Goal: Find specific fact: Find specific fact

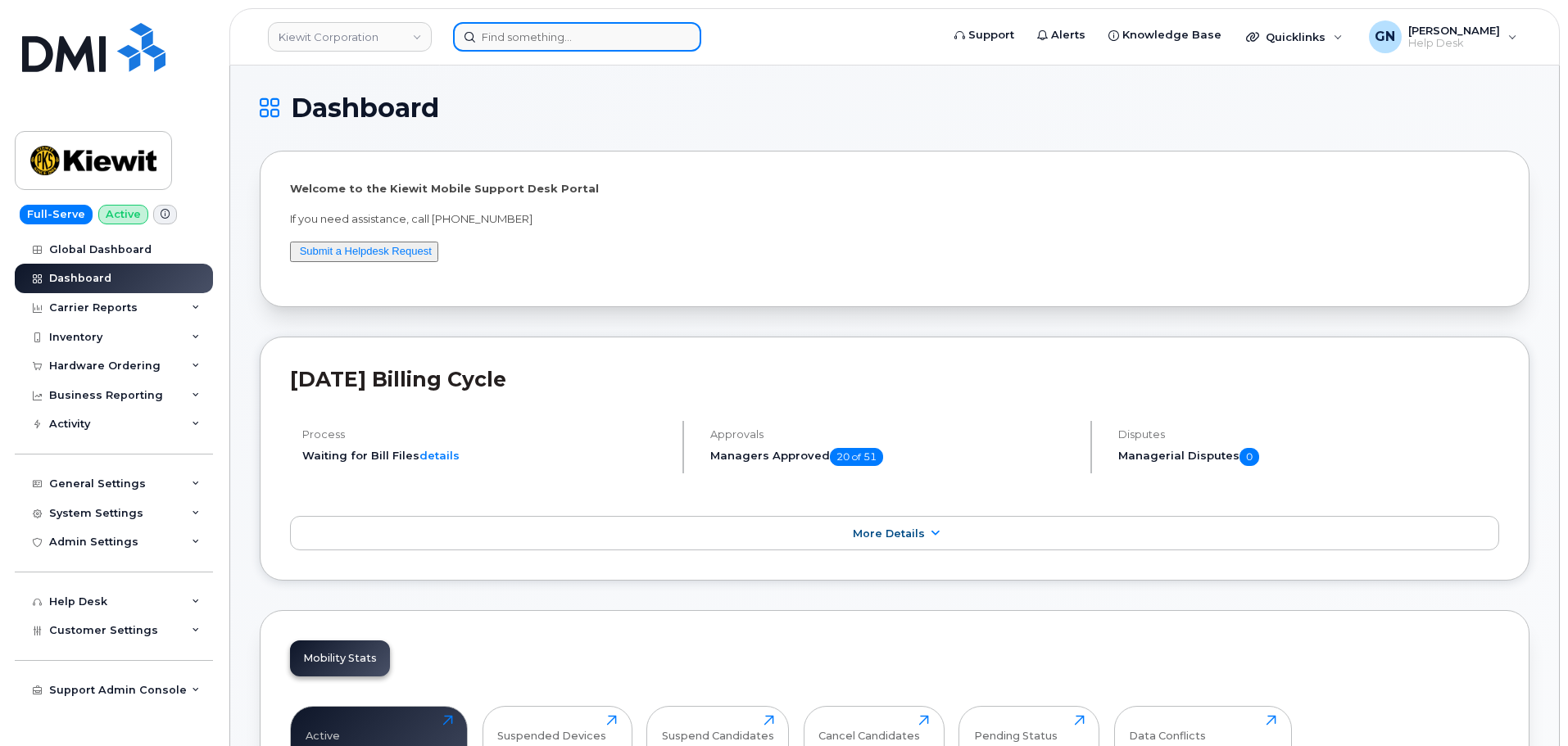
click at [563, 40] on input at bounding box center [577, 37] width 248 height 29
paste input "4435369362"
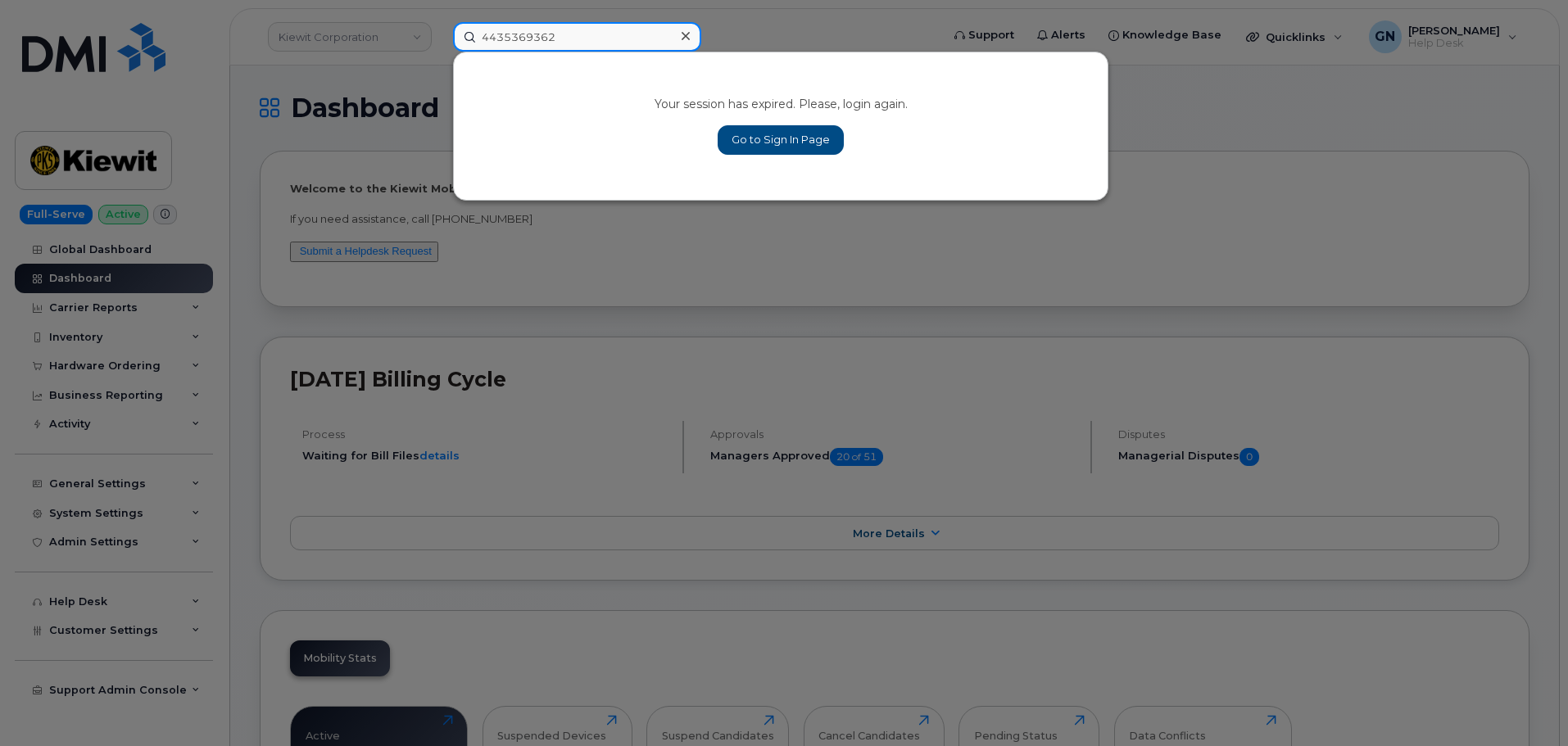
type input "4435369362"
click at [766, 143] on link "Go to Sign In Page" at bounding box center [780, 140] width 126 height 29
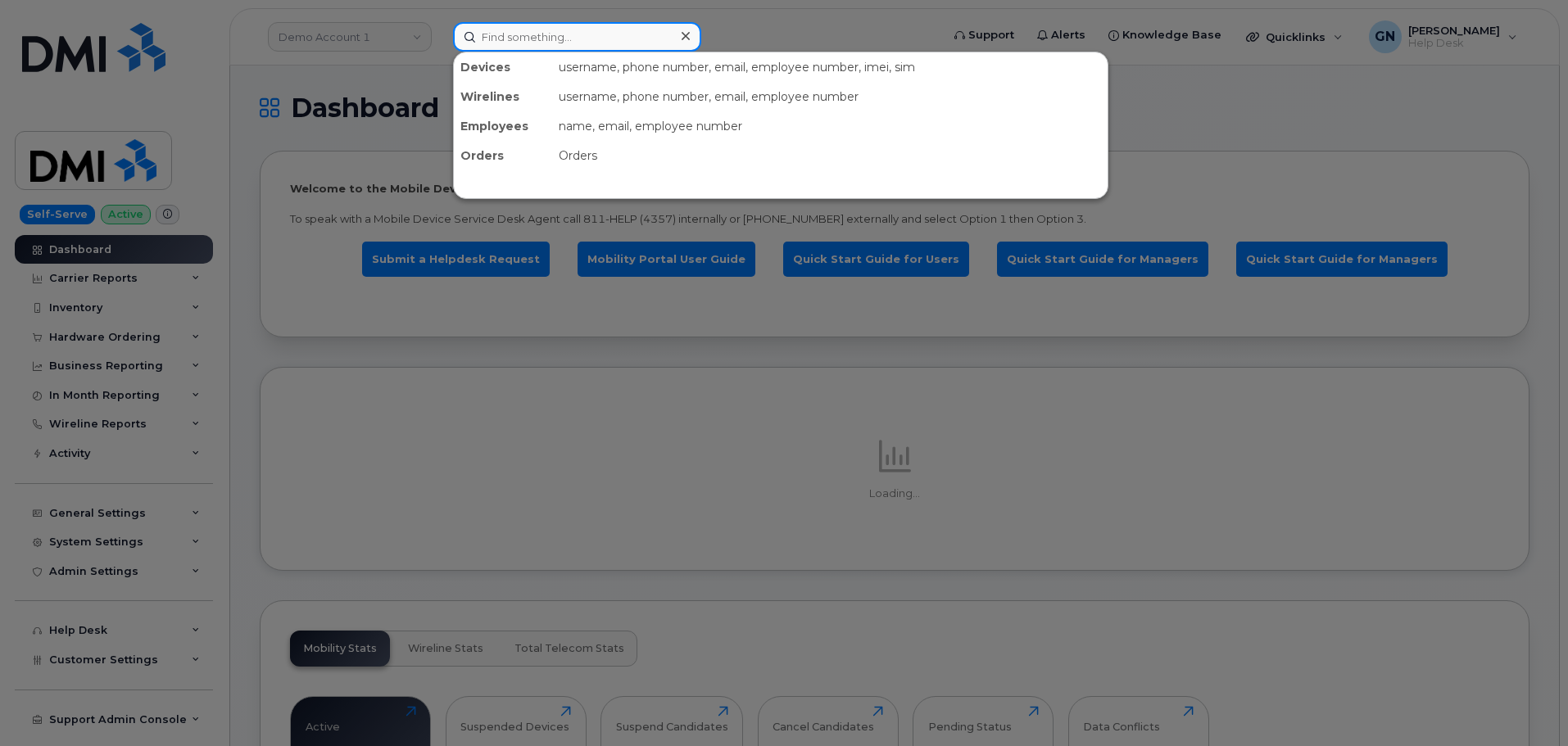
click at [560, 39] on input at bounding box center [577, 37] width 248 height 29
paste input "4435369362"
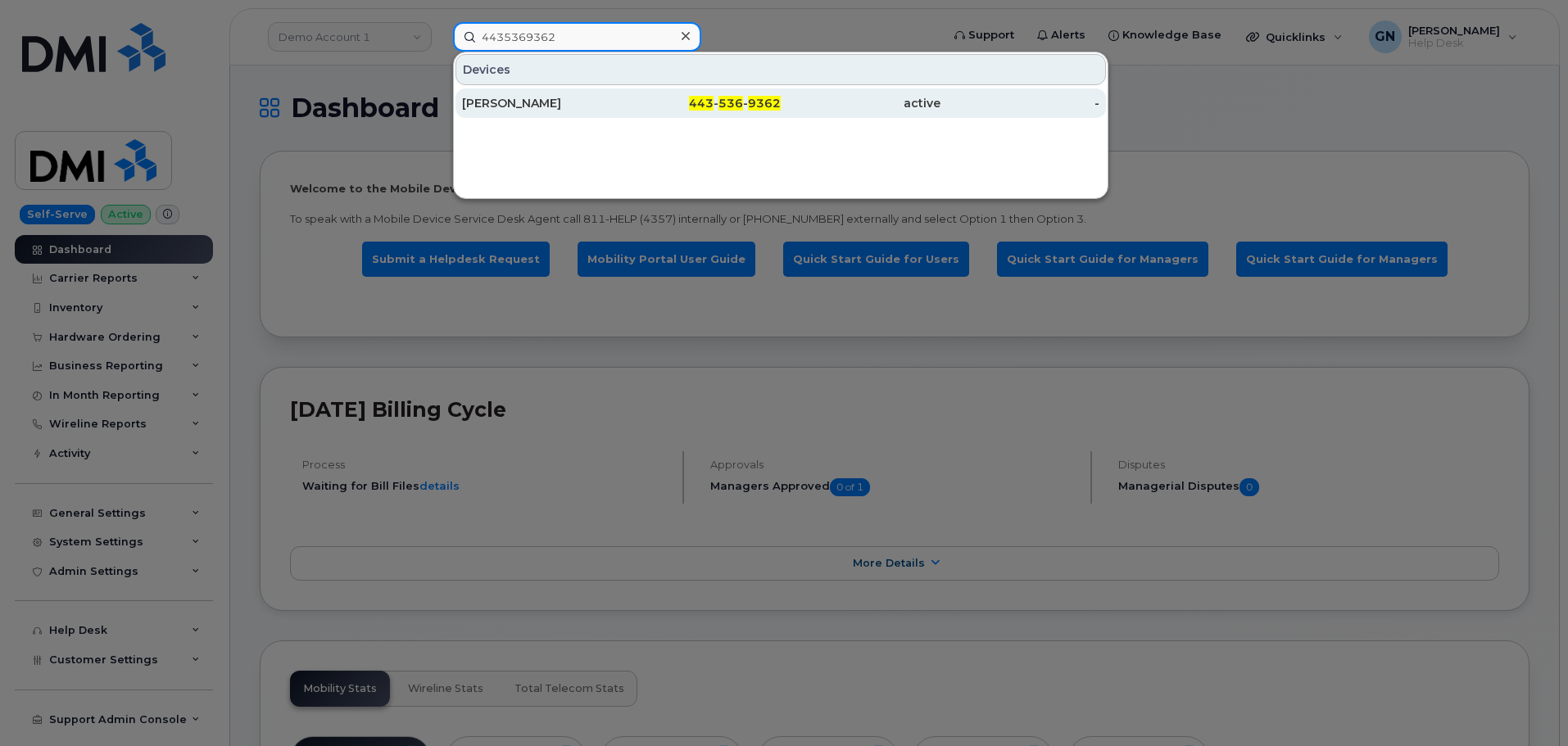
type input "4435369362"
click at [611, 111] on div "MARK MCCOY" at bounding box center [542, 103] width 160 height 16
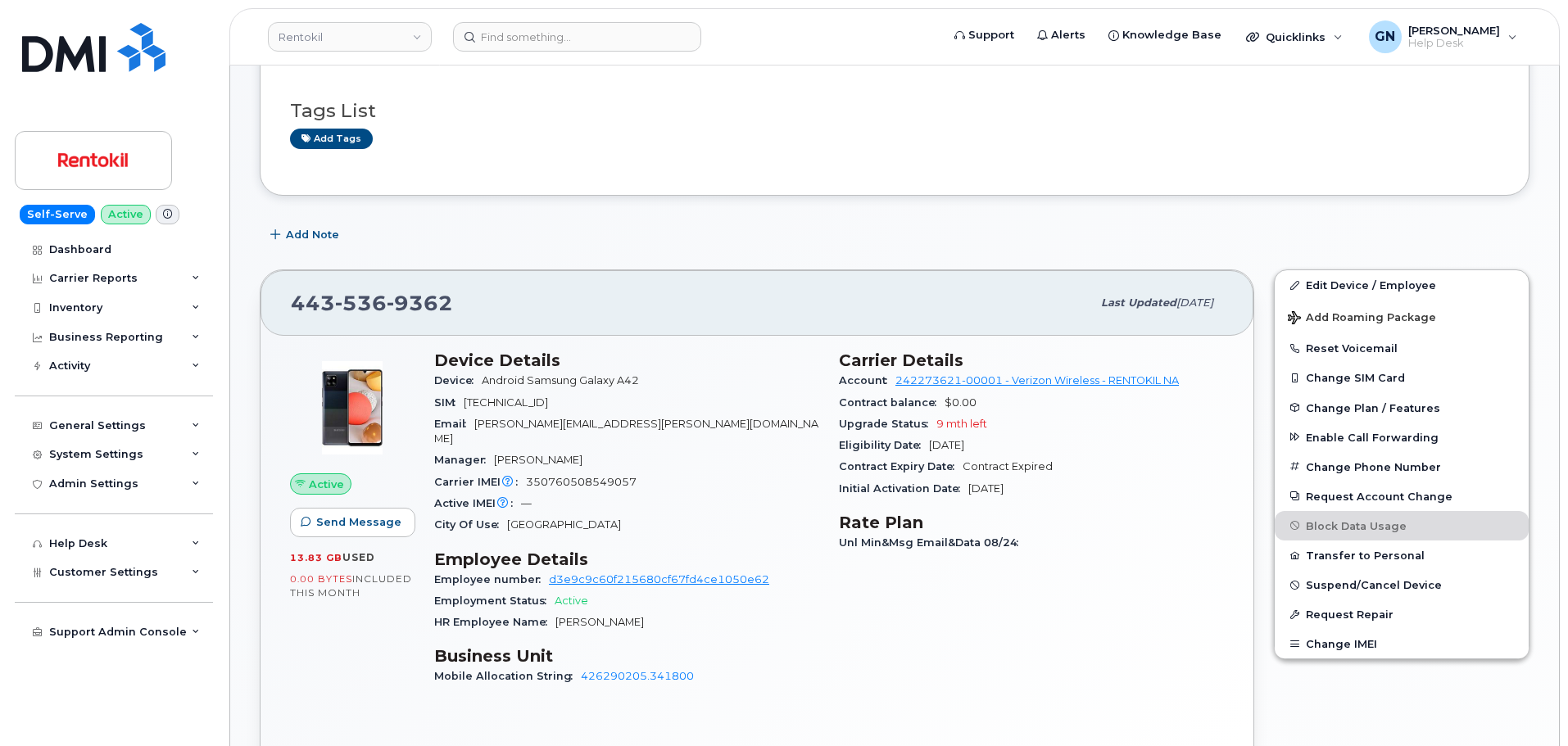
scroll to position [328, 0]
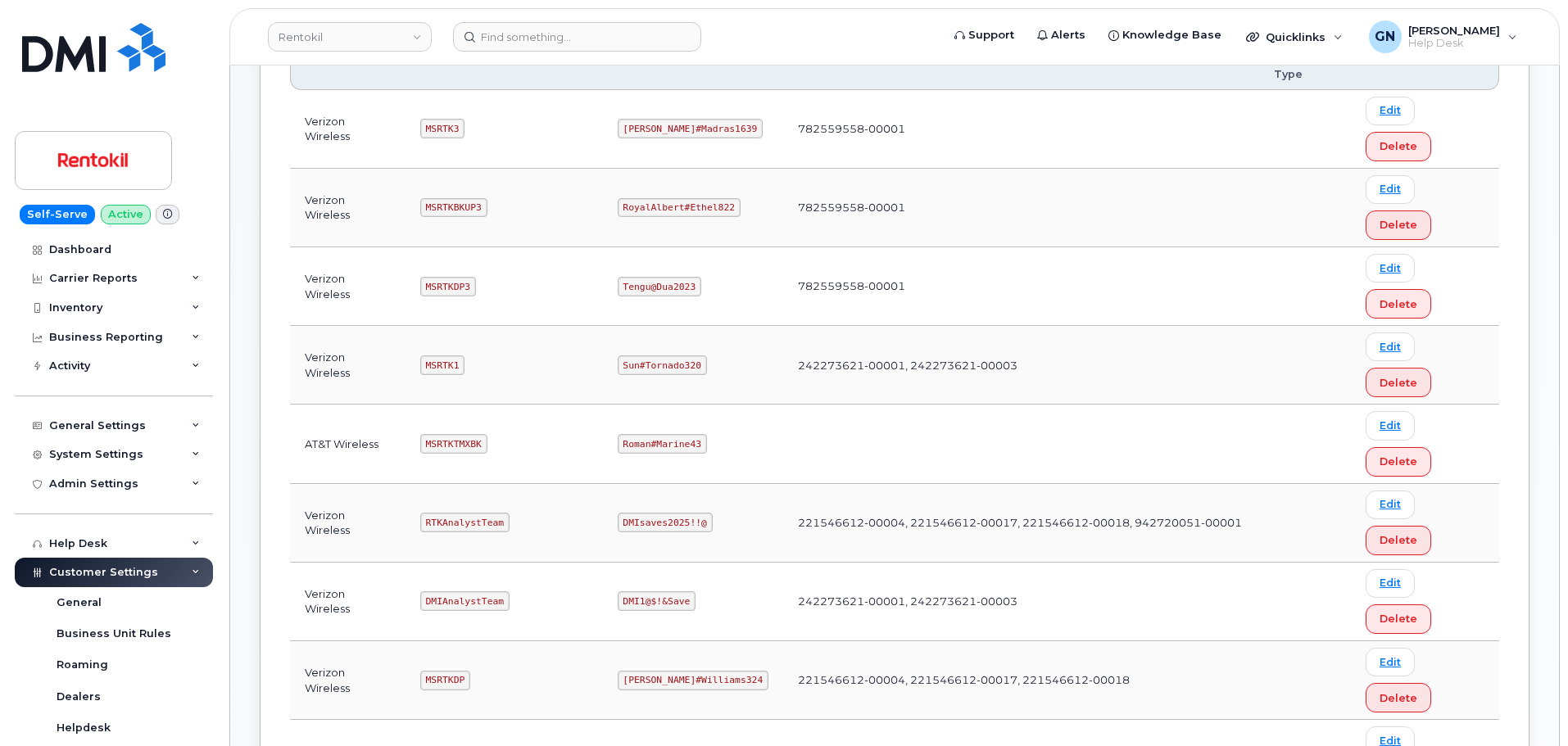
scroll to position [328, 0]
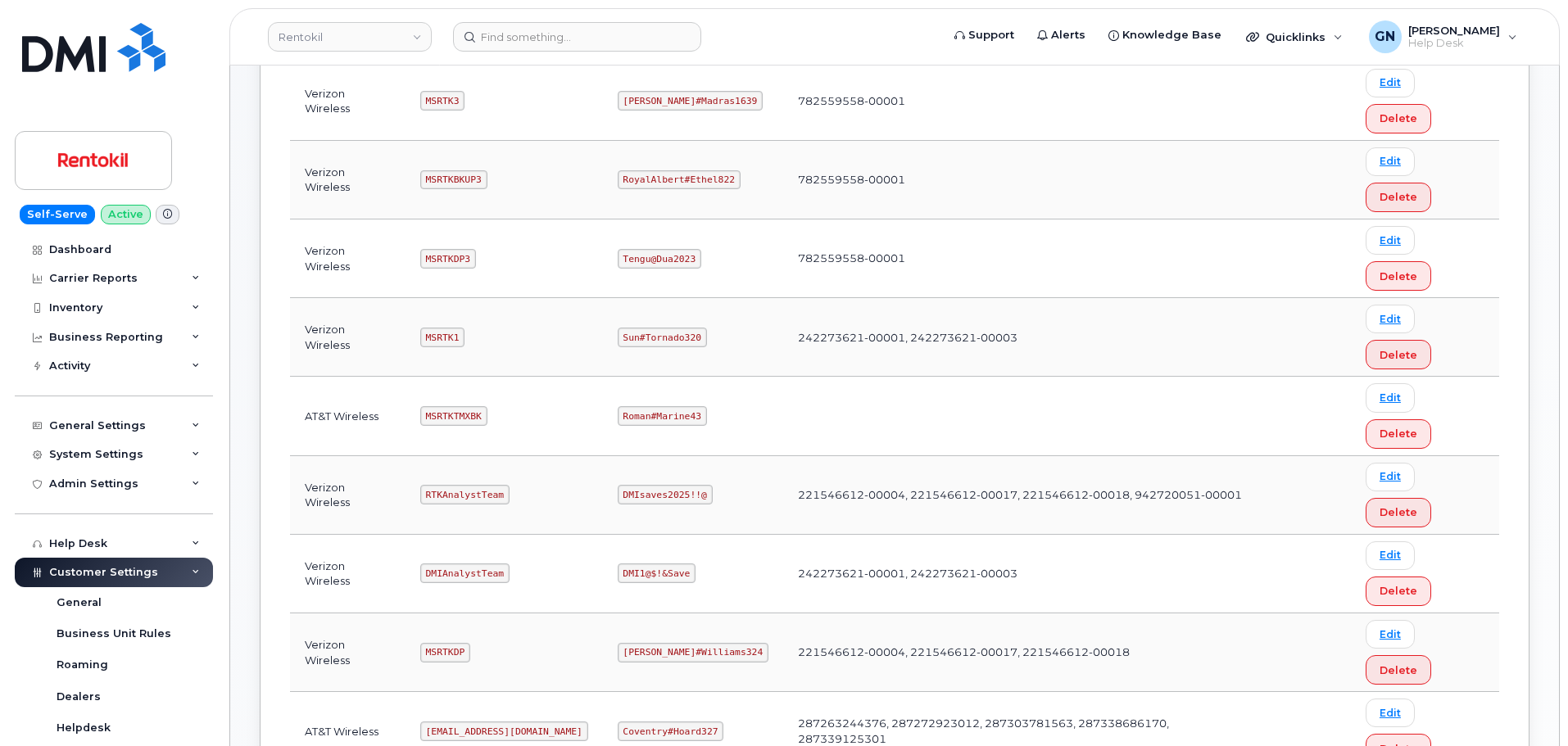
click at [436, 328] on code "MSRTK1" at bounding box center [443, 337] width 45 height 20
copy code "MSRTK1"
click at [660, 328] on code "Sun#Tornado320" at bounding box center [663, 337] width 89 height 20
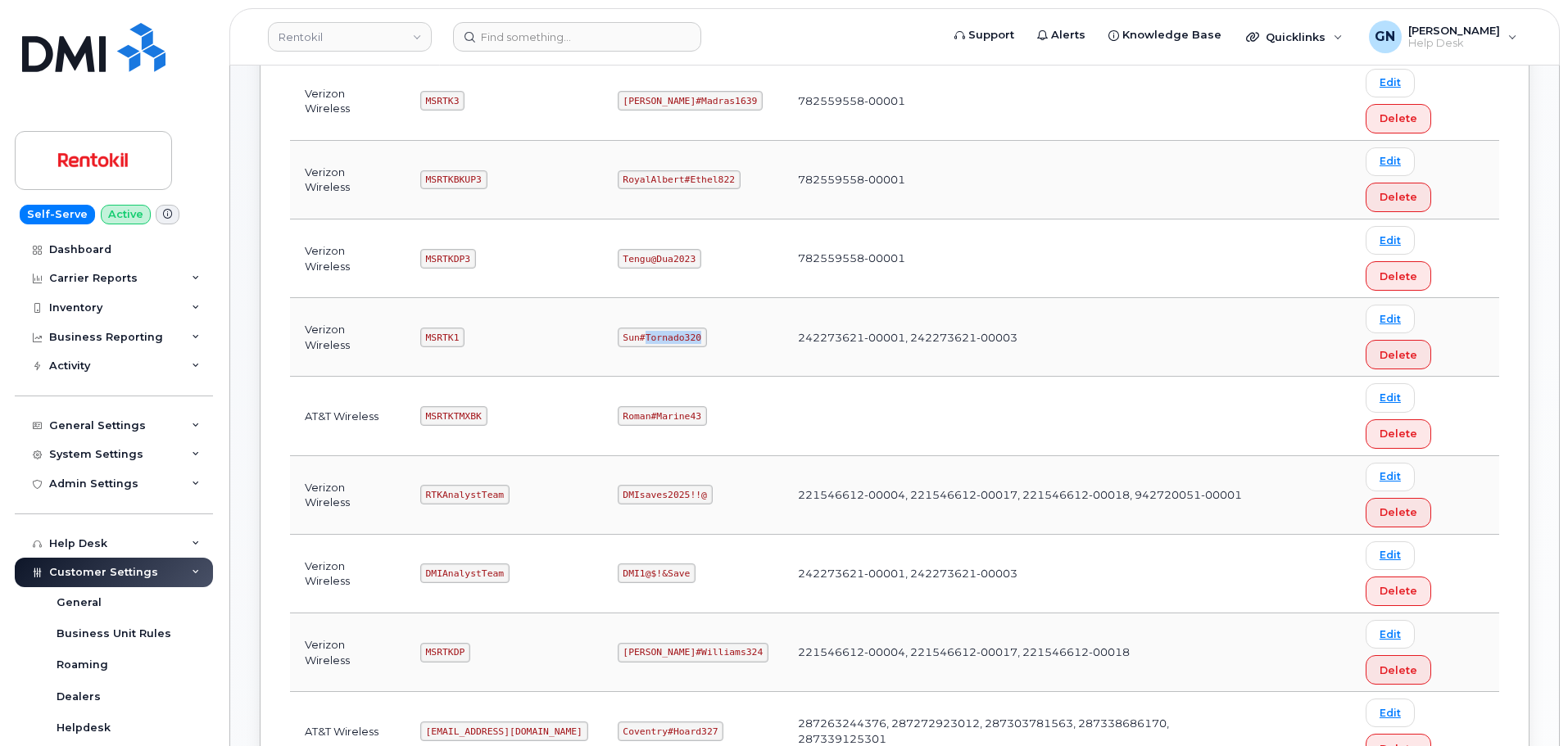
click at [660, 328] on code "Sun#Tornado320" at bounding box center [663, 337] width 89 height 20
copy code "Sun#Tornado320"
